Goal: Information Seeking & Learning: Learn about a topic

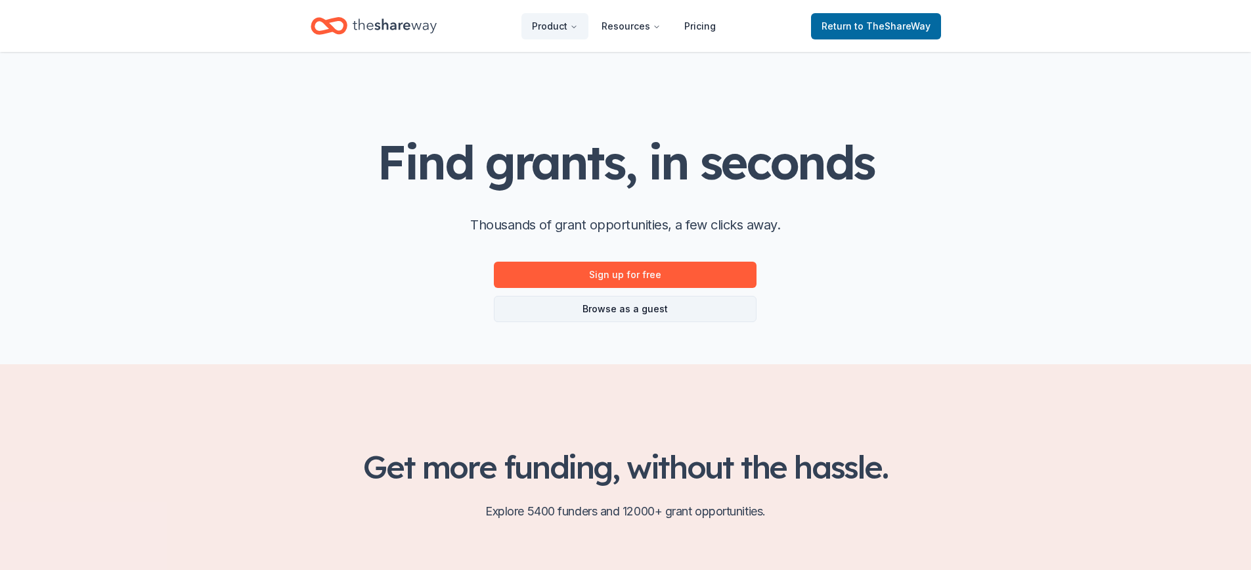
click at [646, 309] on link "Browse as a guest" at bounding box center [625, 309] width 263 height 26
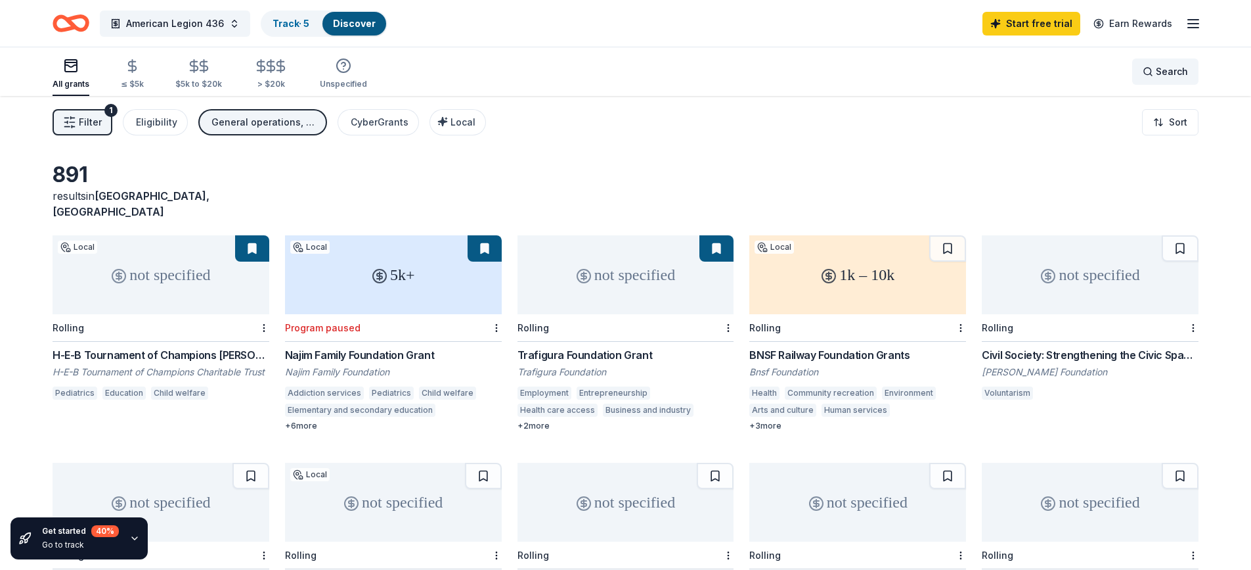
click at [1176, 74] on span "Search" at bounding box center [1172, 72] width 32 height 16
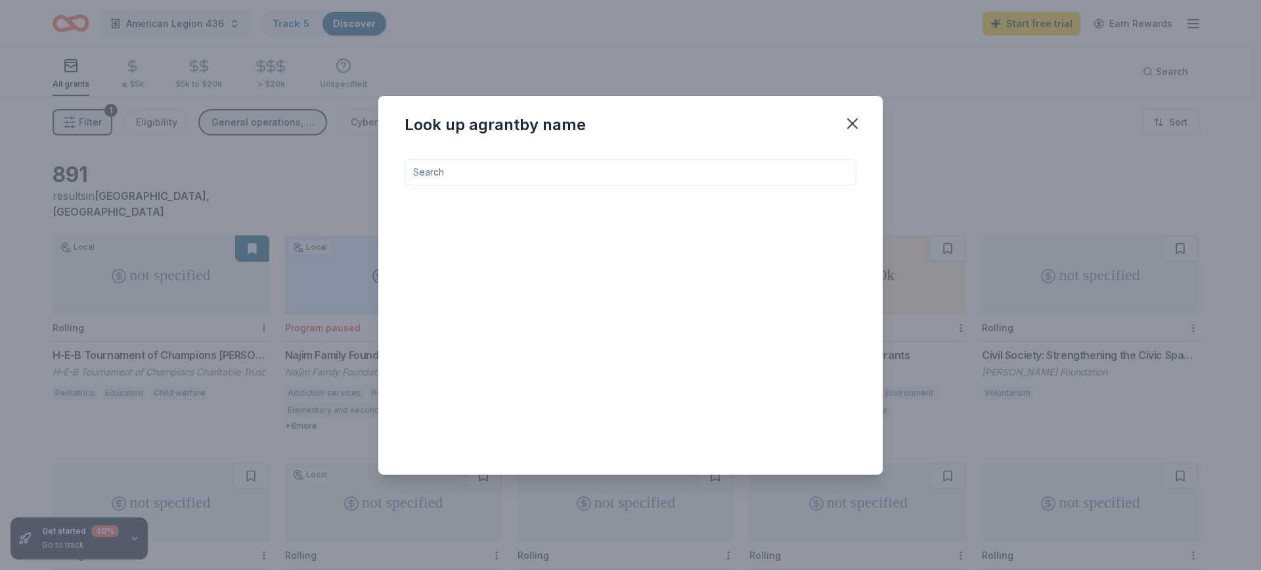
click at [614, 173] on input at bounding box center [631, 172] width 452 height 26
type input "operations"
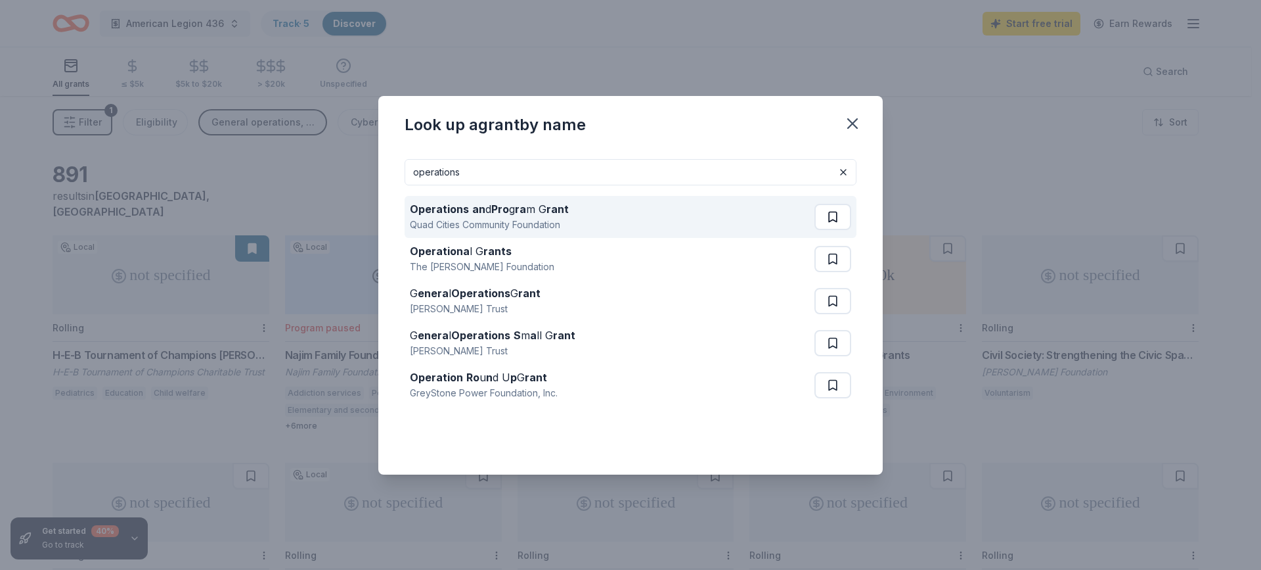
click at [832, 216] on button at bounding box center [833, 217] width 37 height 26
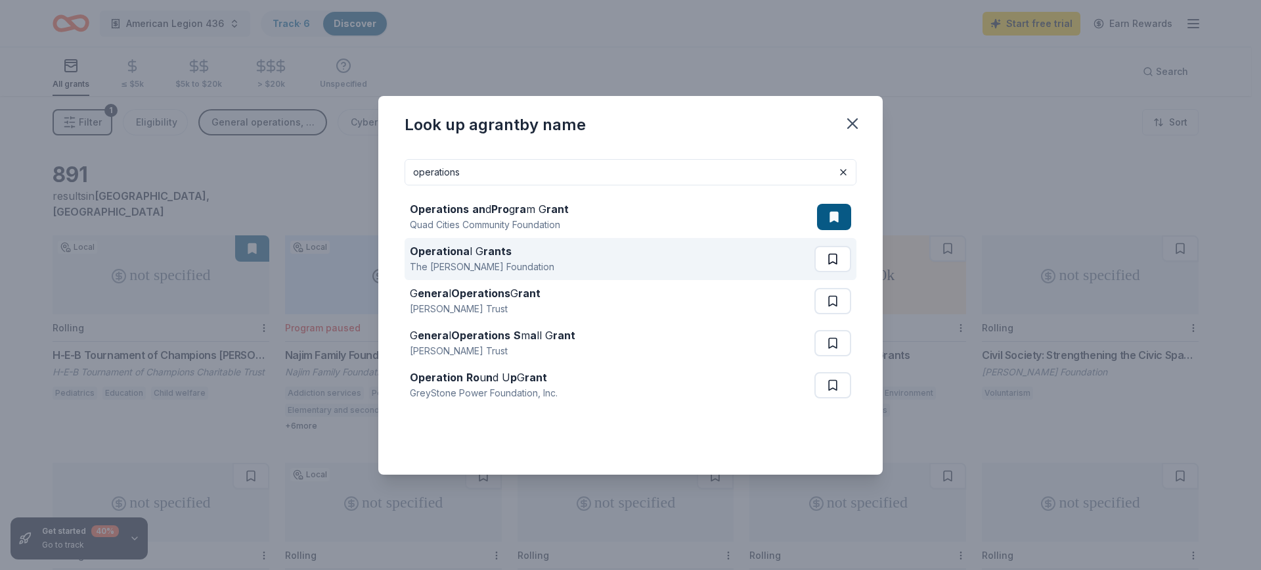
click at [833, 261] on button at bounding box center [833, 259] width 37 height 26
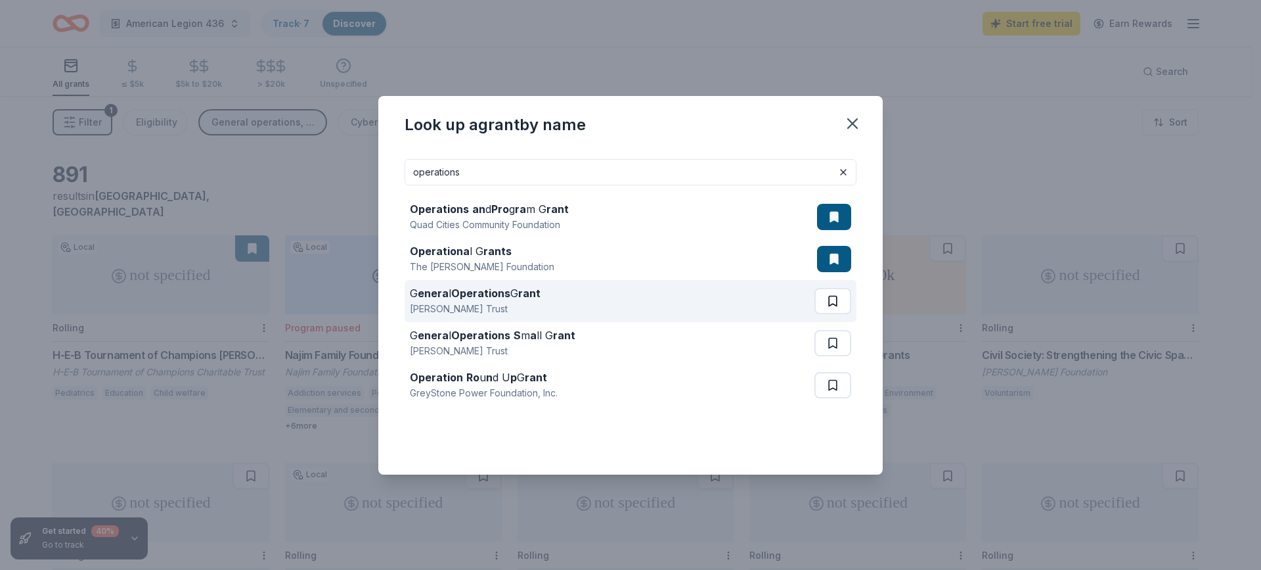
click at [835, 300] on button at bounding box center [833, 301] width 37 height 26
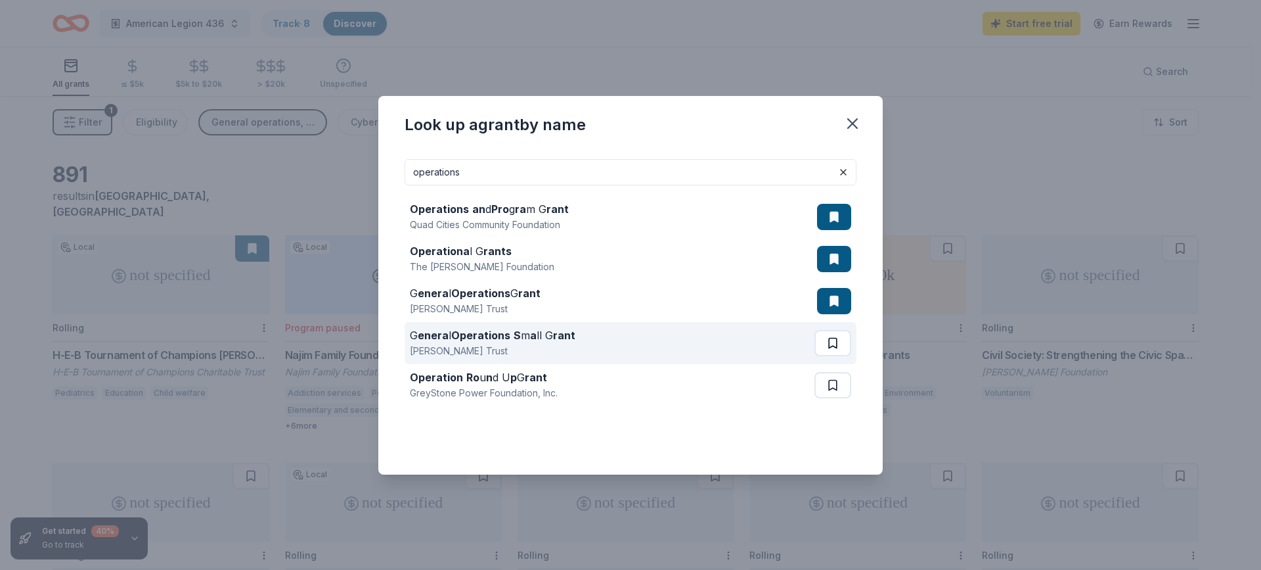
click at [836, 339] on button at bounding box center [833, 343] width 37 height 26
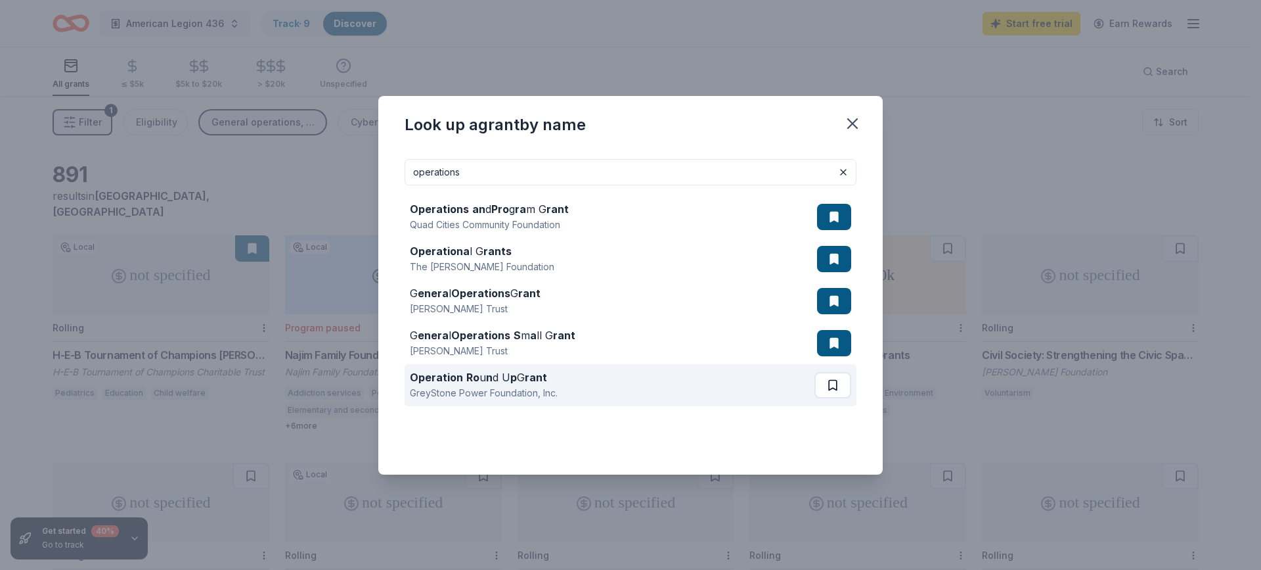
click at [830, 386] on button at bounding box center [833, 385] width 37 height 26
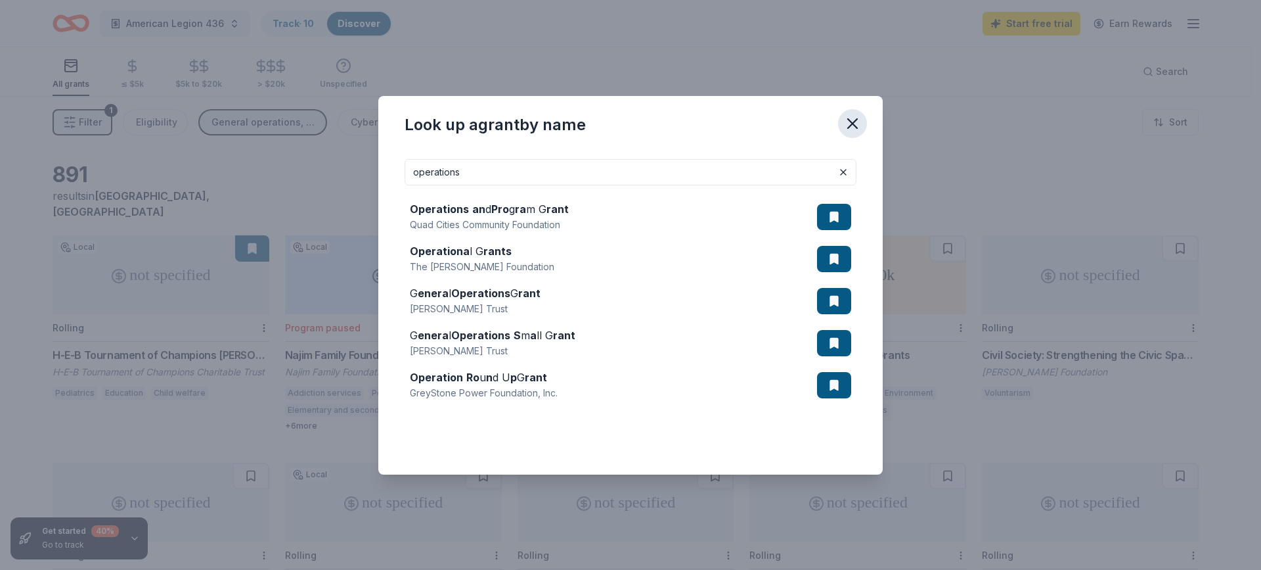
click at [853, 121] on icon "button" at bounding box center [852, 123] width 18 height 18
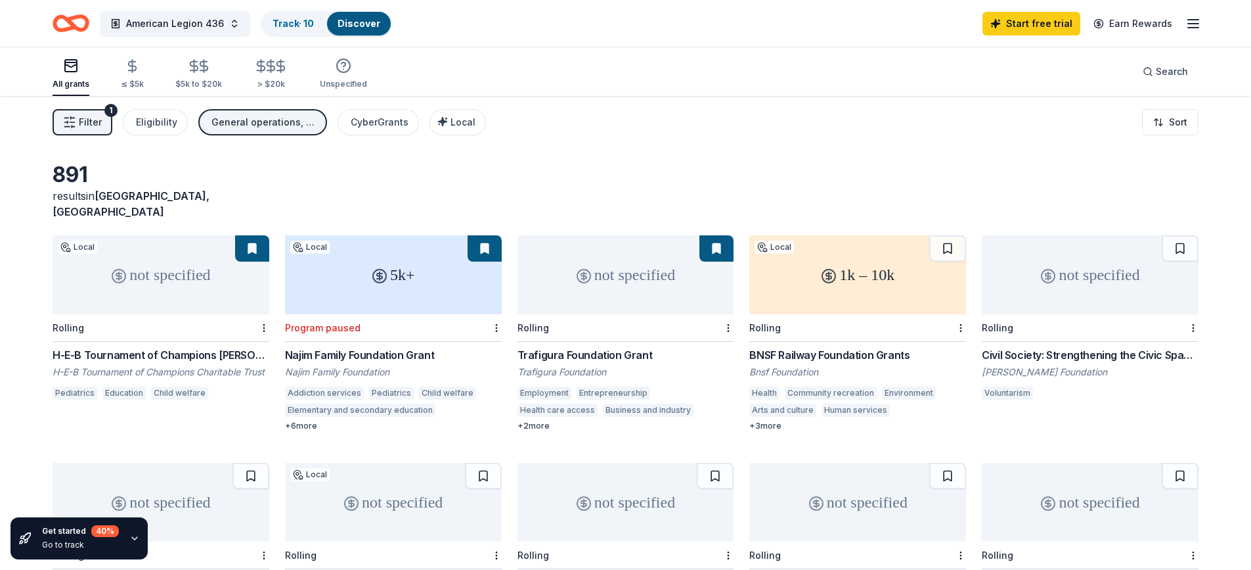
click at [1194, 24] on line "button" at bounding box center [1193, 24] width 11 height 0
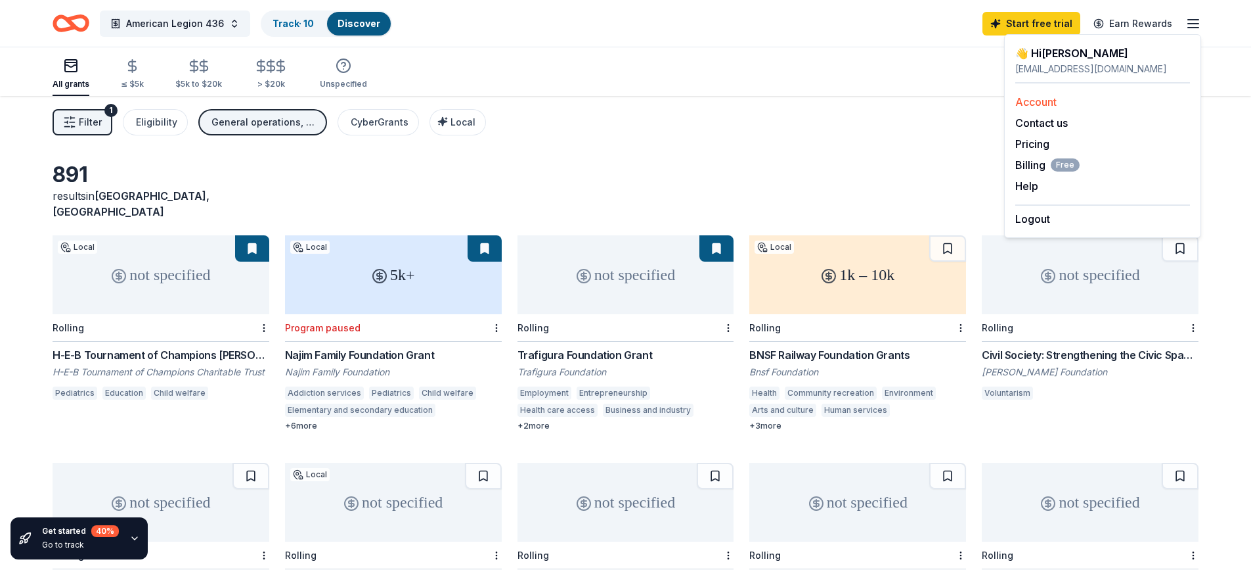
click at [1045, 104] on link "Account" at bounding box center [1036, 101] width 41 height 13
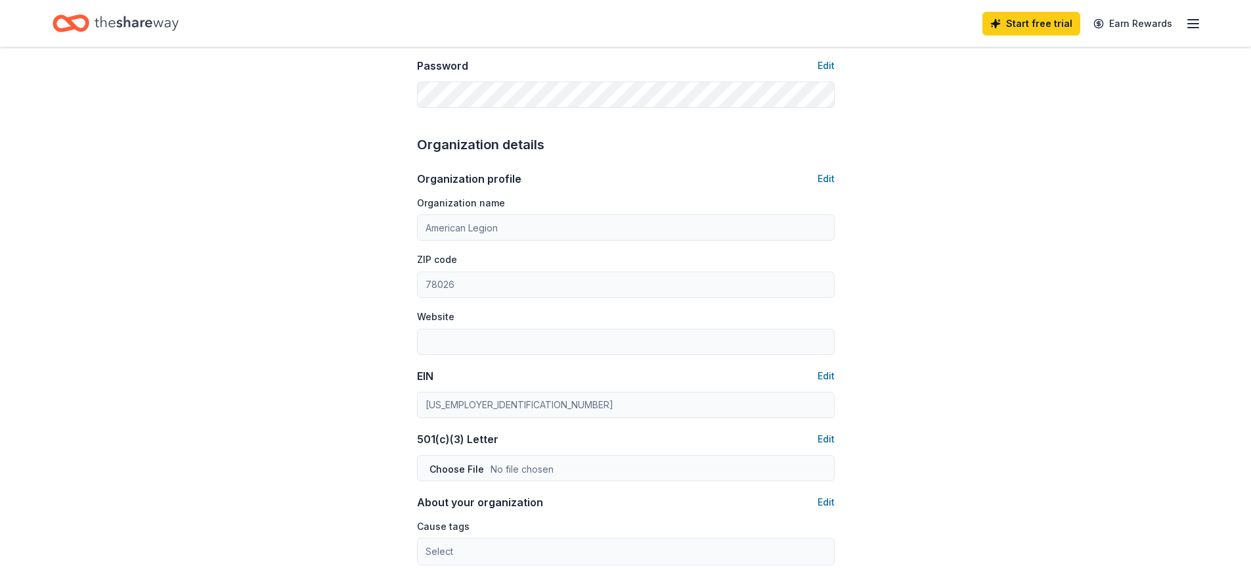
scroll to position [328, 0]
